Goal: Information Seeking & Learning: Find specific fact

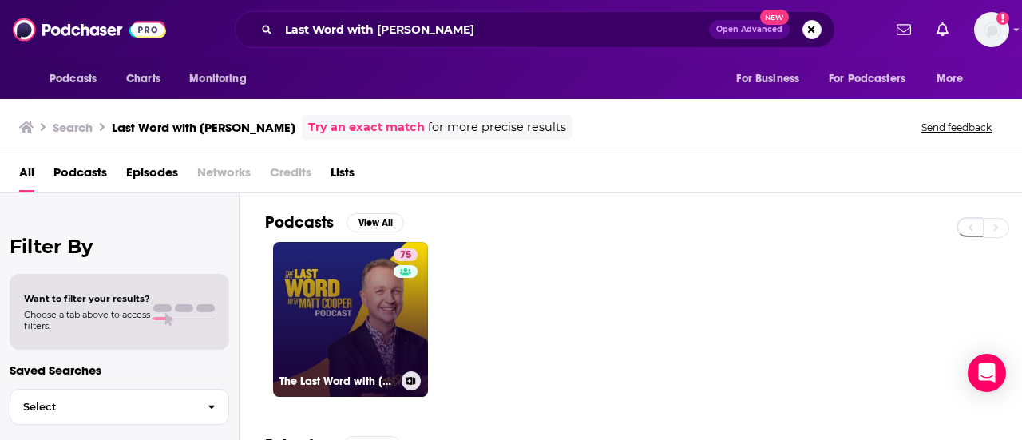
click at [351, 296] on link "75 The Last Word with [PERSON_NAME]" at bounding box center [350, 319] width 155 height 155
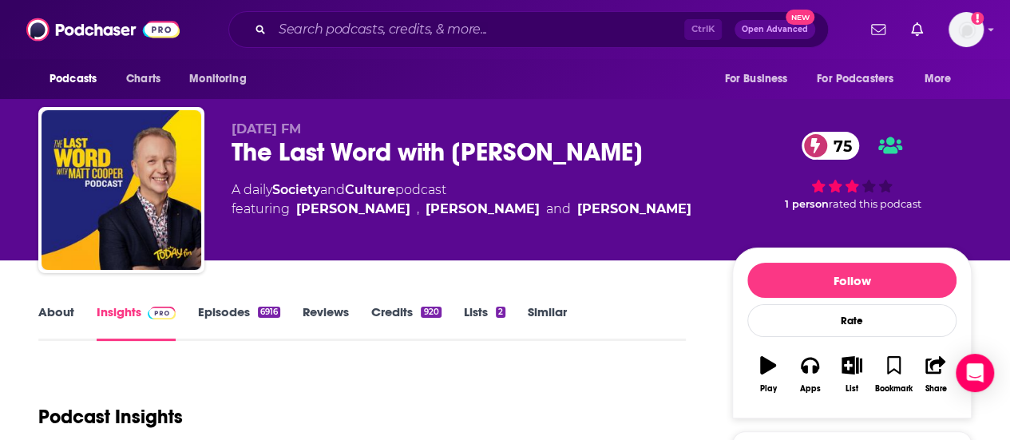
click at [61, 309] on link "About" at bounding box center [56, 322] width 36 height 37
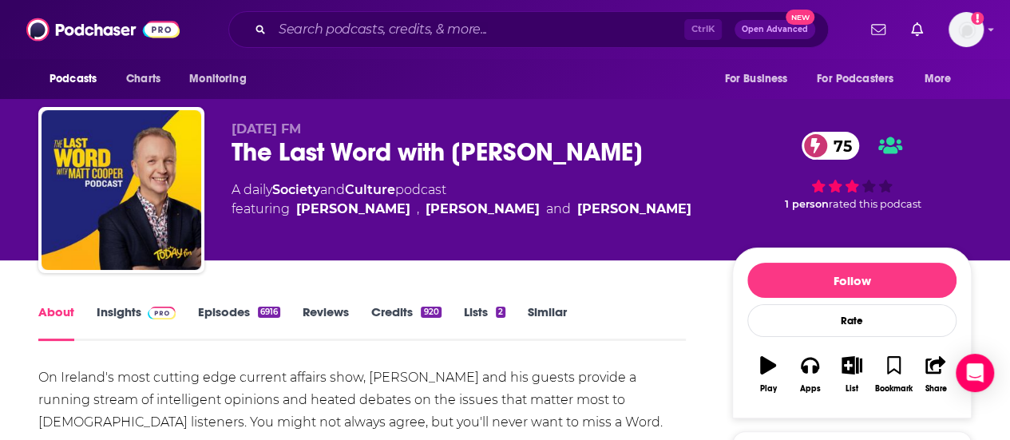
click at [394, 14] on div "Ctrl K Open Advanced New" at bounding box center [528, 29] width 600 height 37
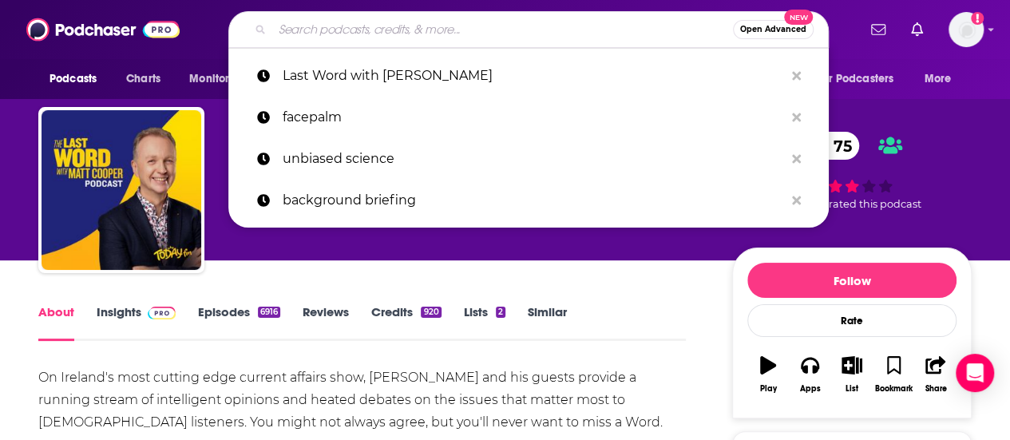
click at [390, 26] on input "Search podcasts, credits, & more..." at bounding box center [502, 30] width 461 height 26
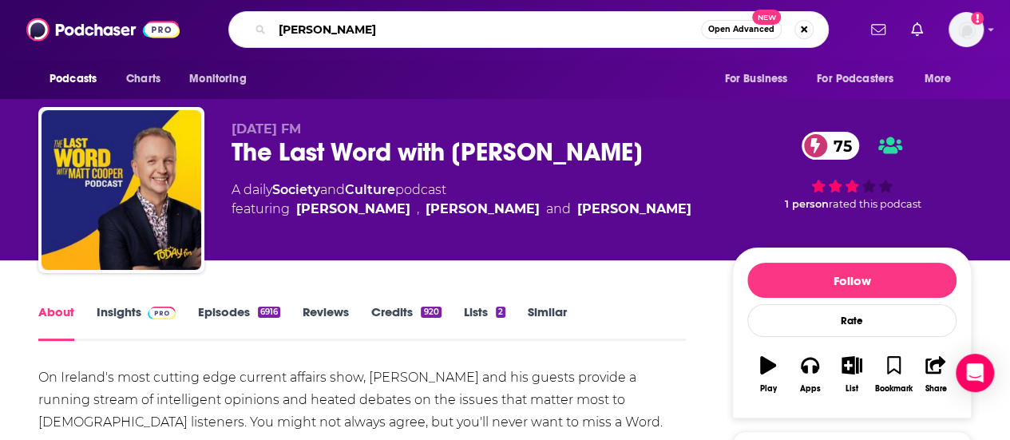
type input "[PERSON_NAME]"
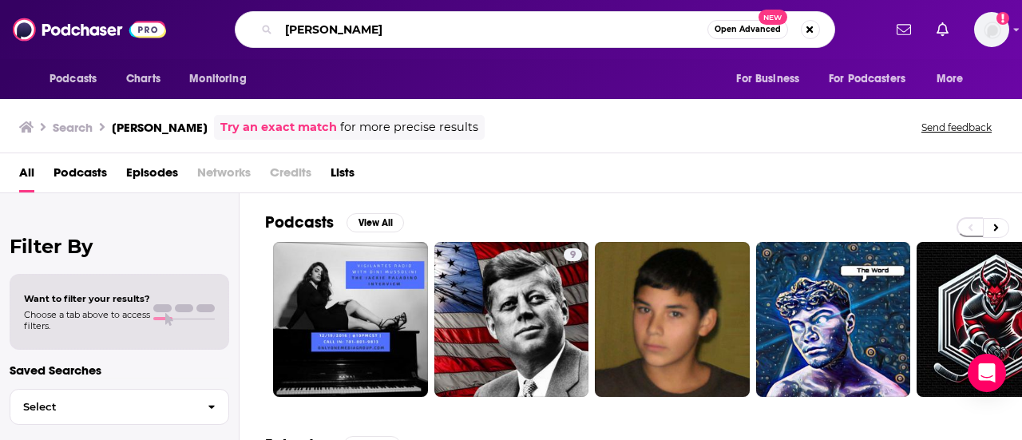
click at [307, 28] on input "[PERSON_NAME]" at bounding box center [493, 30] width 429 height 26
type input "[PERSON_NAME]"
